Goal: Task Accomplishment & Management: Use online tool/utility

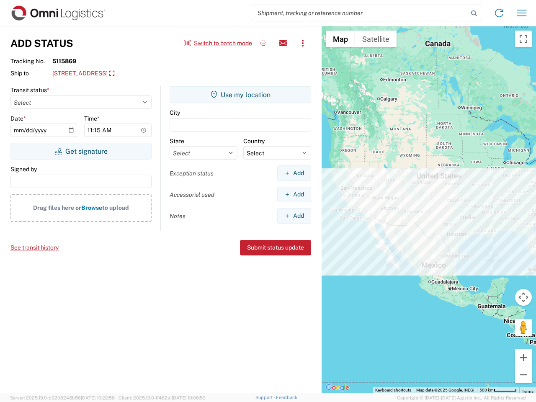
click at [360, 13] on input "search" at bounding box center [359, 13] width 217 height 16
click at [474, 13] on icon at bounding box center [474, 14] width 12 height 12
click at [499, 13] on icon at bounding box center [499, 12] width 13 height 13
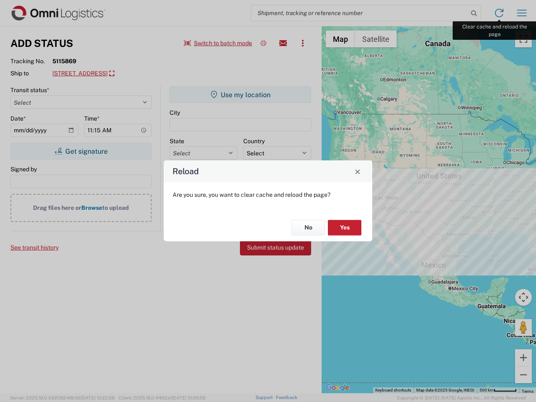
click at [522, 13] on div "Reload Are you sure, you want to clear cache and reload the page? No Yes" at bounding box center [268, 201] width 536 height 402
click at [218, 43] on div "Reload Are you sure, you want to clear cache and reload the page? No Yes" at bounding box center [268, 201] width 536 height 402
click at [264, 43] on div "Reload Are you sure, you want to clear cache and reload the page? No Yes" at bounding box center [268, 201] width 536 height 402
click at [283, 43] on div "Reload Are you sure, you want to clear cache and reload the page? No Yes" at bounding box center [268, 201] width 536 height 402
click at [303, 43] on div "Reload Are you sure, you want to clear cache and reload the page? No Yes" at bounding box center [268, 201] width 536 height 402
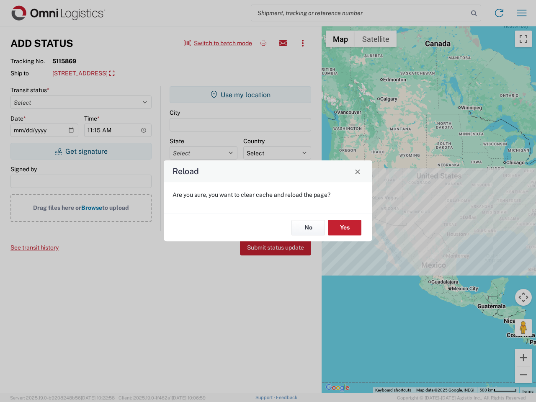
click at [128, 74] on div "Reload Are you sure, you want to clear cache and reload the page? No Yes" at bounding box center [268, 201] width 536 height 402
click at [81, 151] on div "Reload Are you sure, you want to clear cache and reload the page? No Yes" at bounding box center [268, 201] width 536 height 402
